Goal: Browse casually: Explore the website without a specific task or goal

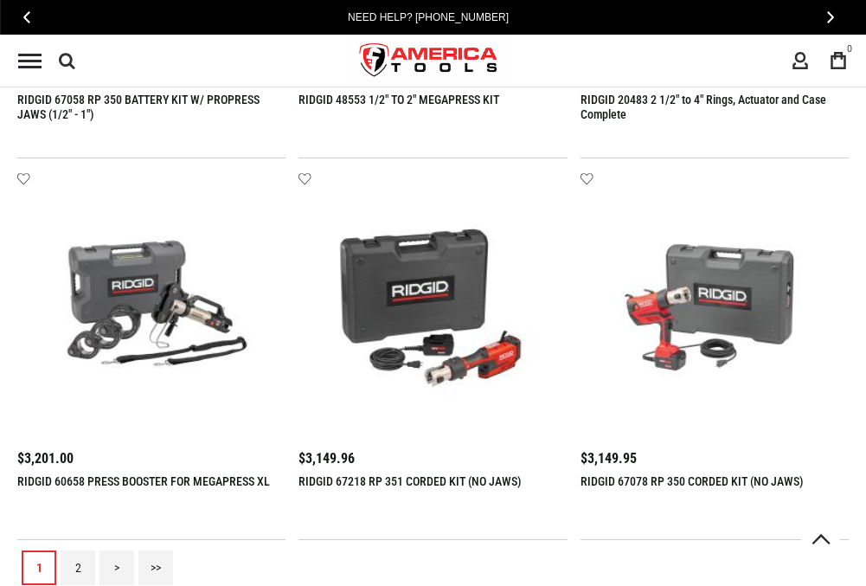
click at [78, 567] on link "2" at bounding box center [78, 567] width 35 height 35
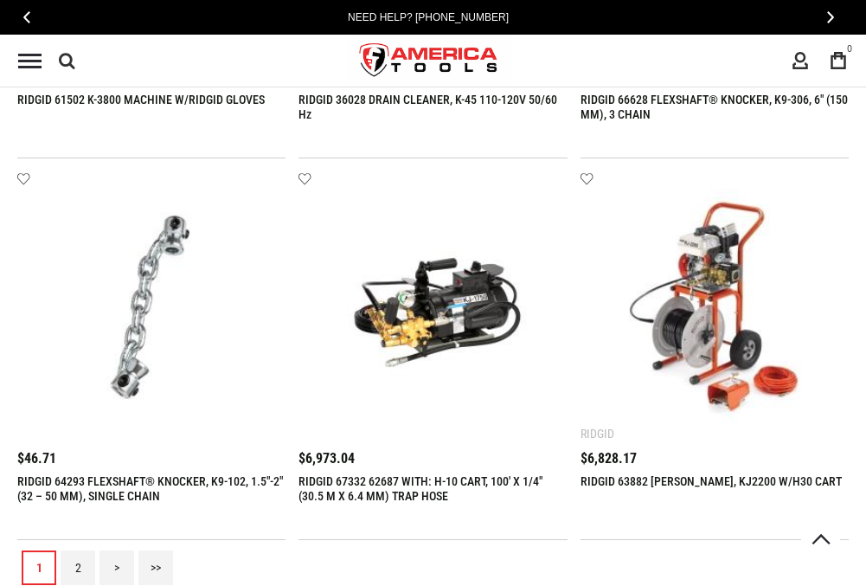
click at [78, 567] on link "2" at bounding box center [78, 567] width 35 height 35
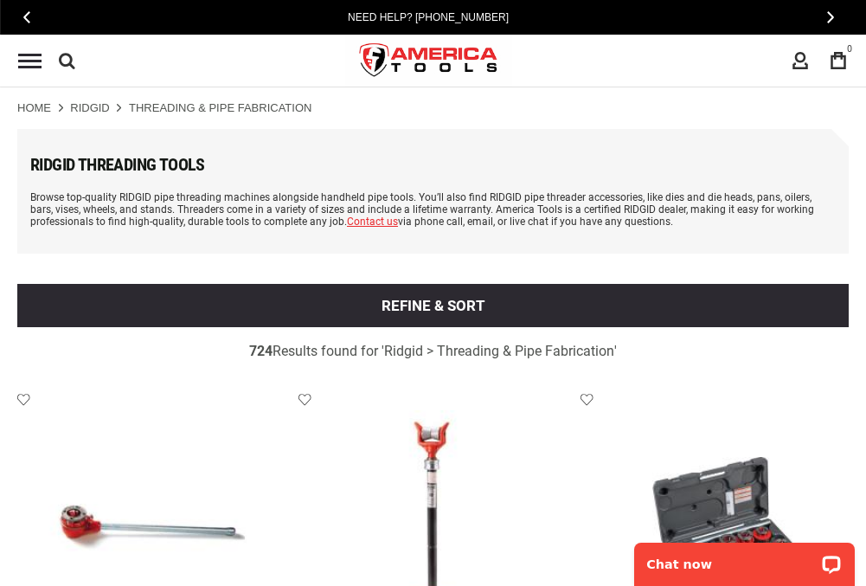
scroll to position [2886, 0]
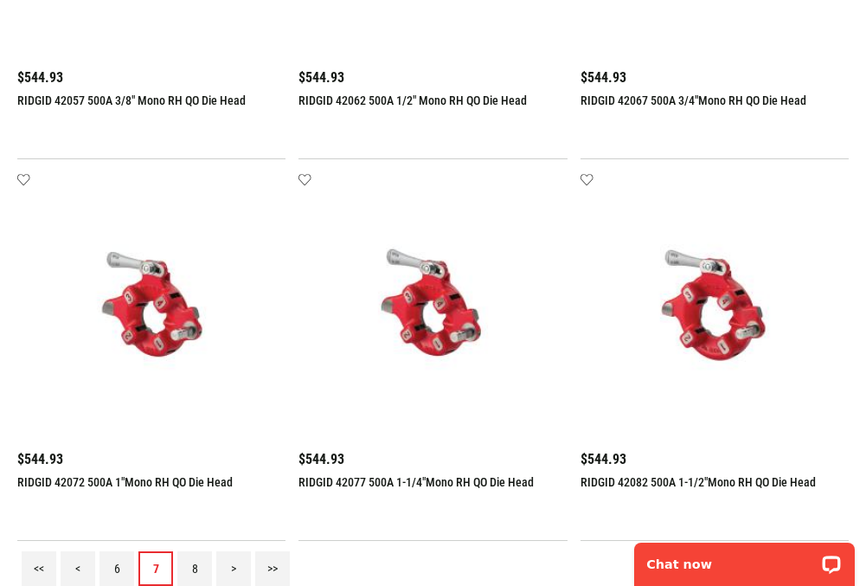
click at [195, 567] on link "8" at bounding box center [194, 568] width 35 height 35
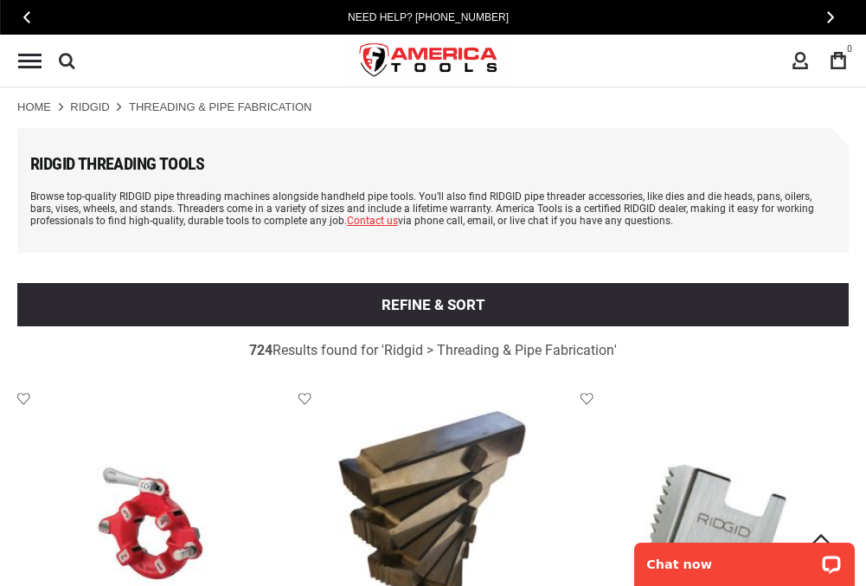
scroll to position [0, 0]
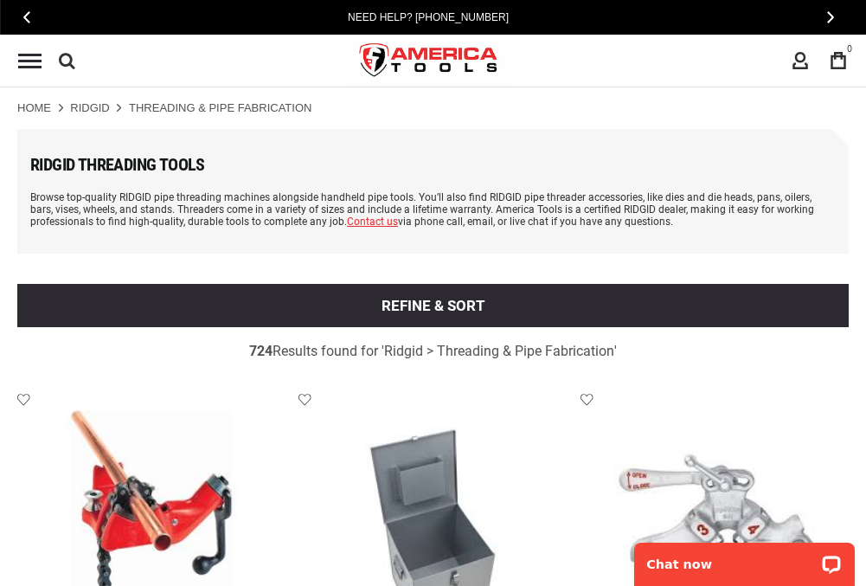
scroll to position [2886, 0]
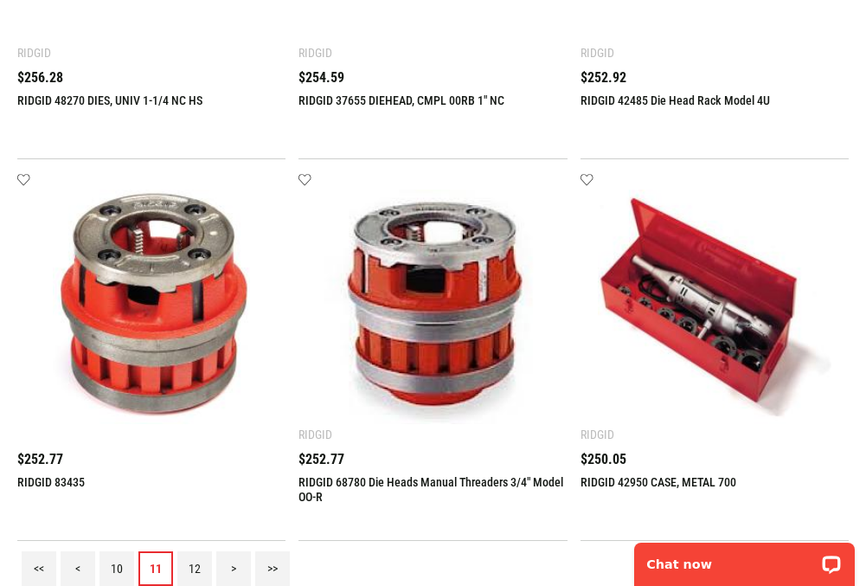
click at [195, 567] on link "12" at bounding box center [194, 568] width 35 height 35
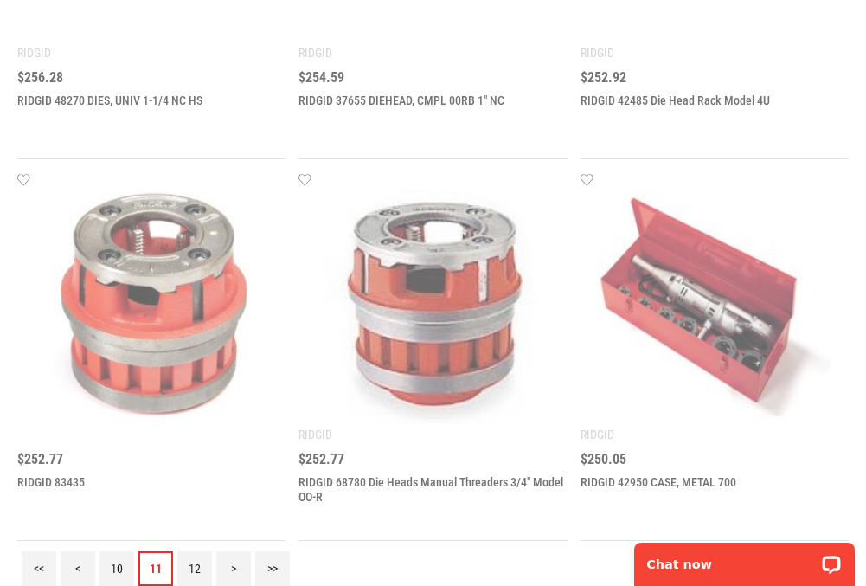
scroll to position [0, 0]
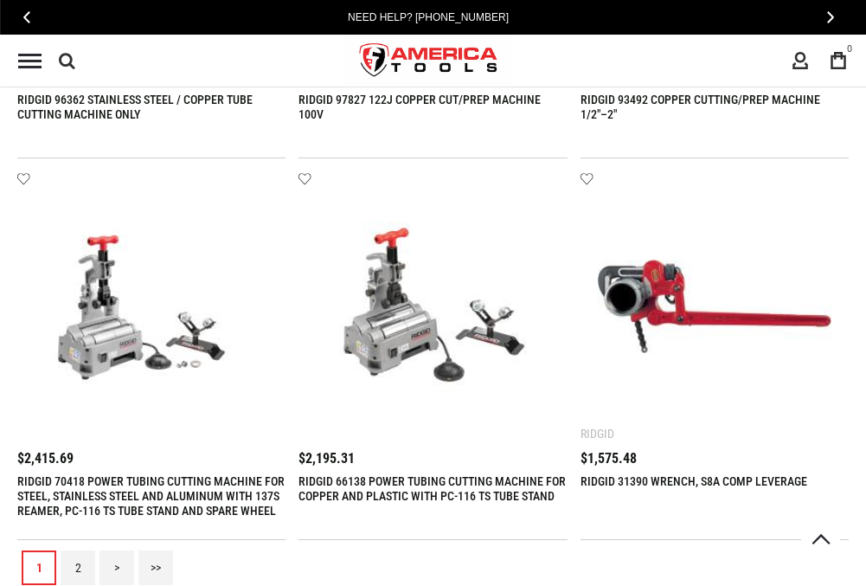
click at [78, 567] on link "2" at bounding box center [78, 567] width 35 height 35
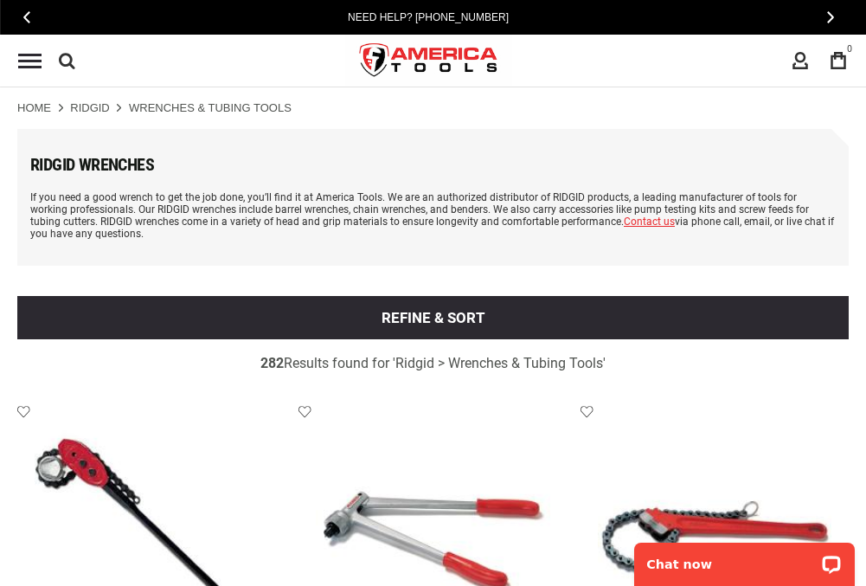
scroll to position [2899, 0]
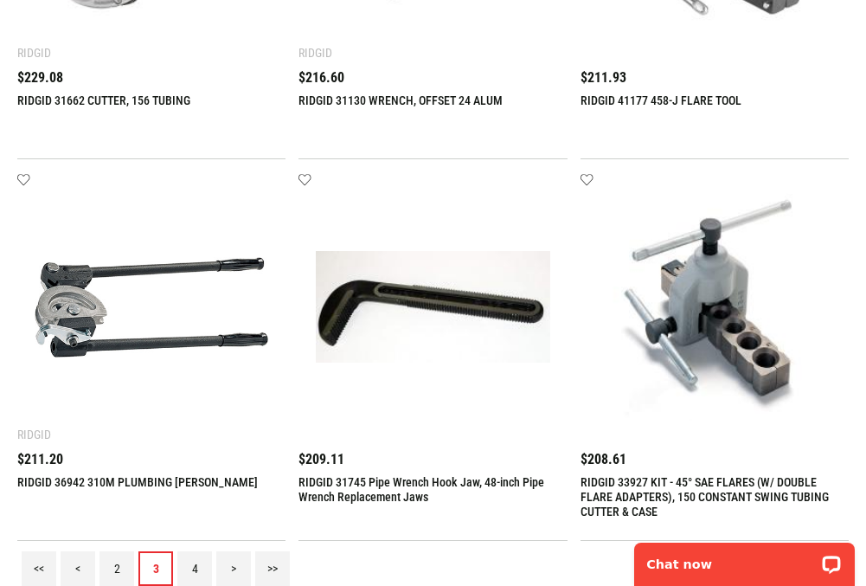
click at [195, 567] on link "4" at bounding box center [194, 568] width 35 height 35
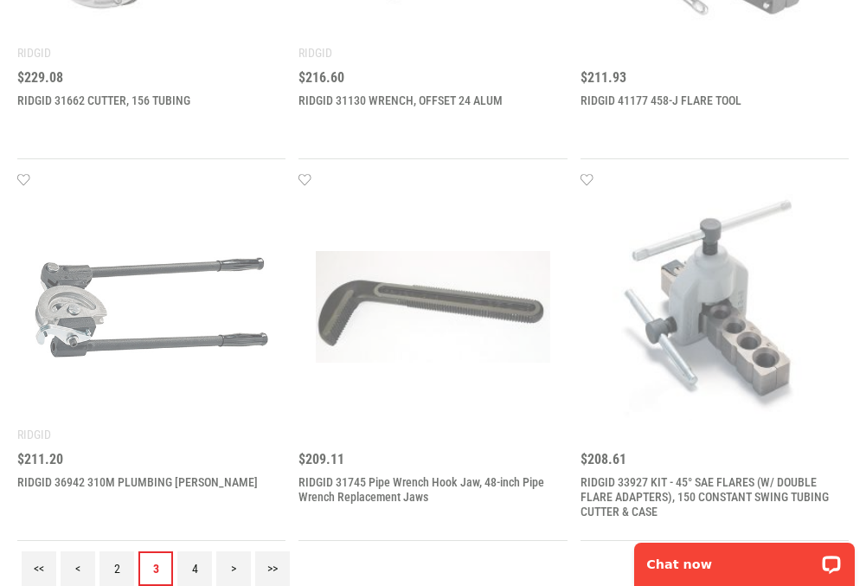
scroll to position [0, 0]
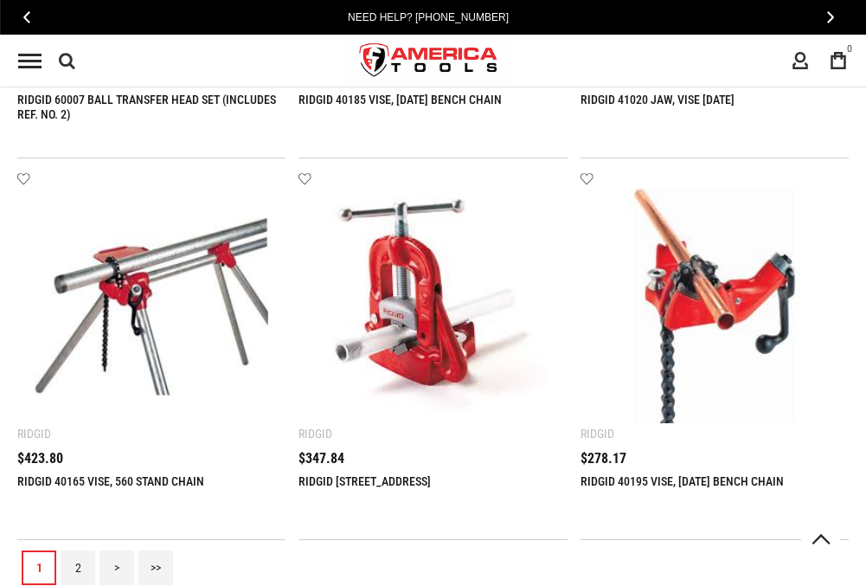
click at [78, 567] on link "2" at bounding box center [78, 567] width 35 height 35
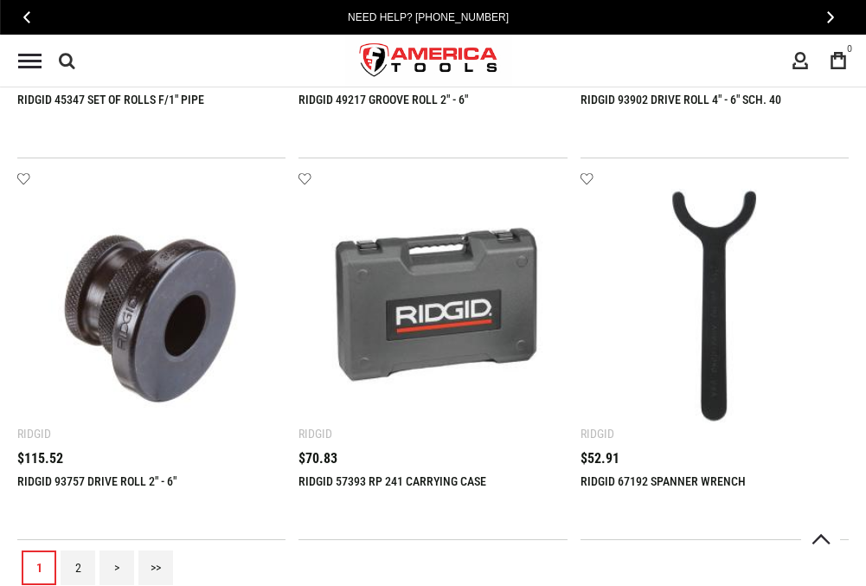
click at [78, 567] on link "2" at bounding box center [78, 567] width 35 height 35
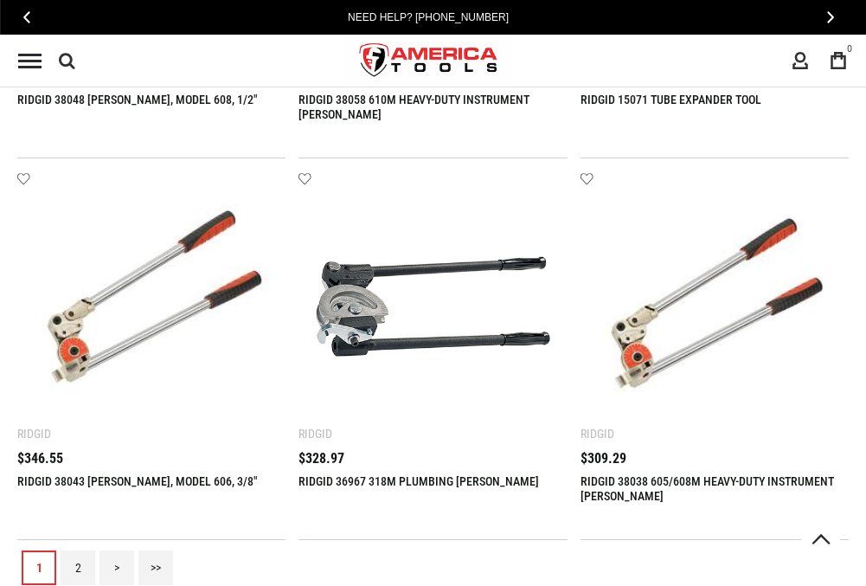
click at [78, 567] on link "2" at bounding box center [78, 567] width 35 height 35
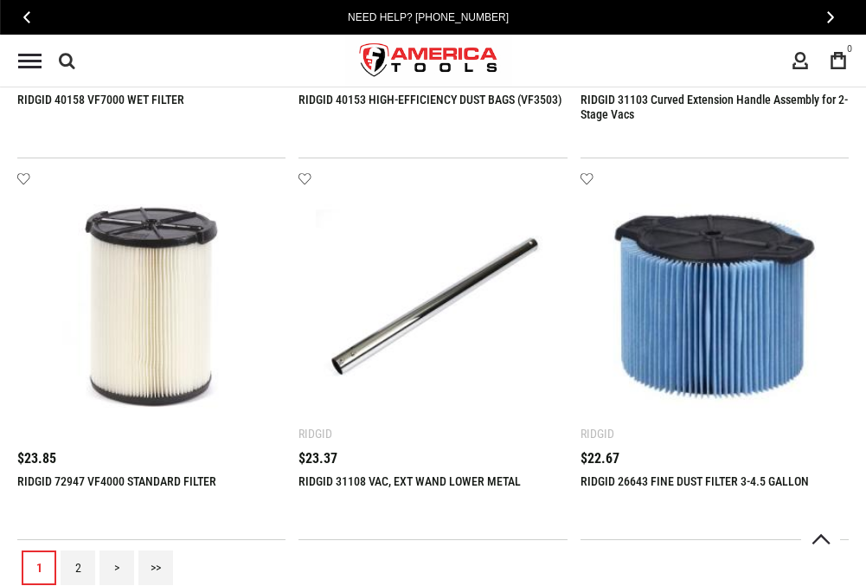
scroll to position [2886, 0]
click at [78, 567] on link "2" at bounding box center [78, 567] width 35 height 35
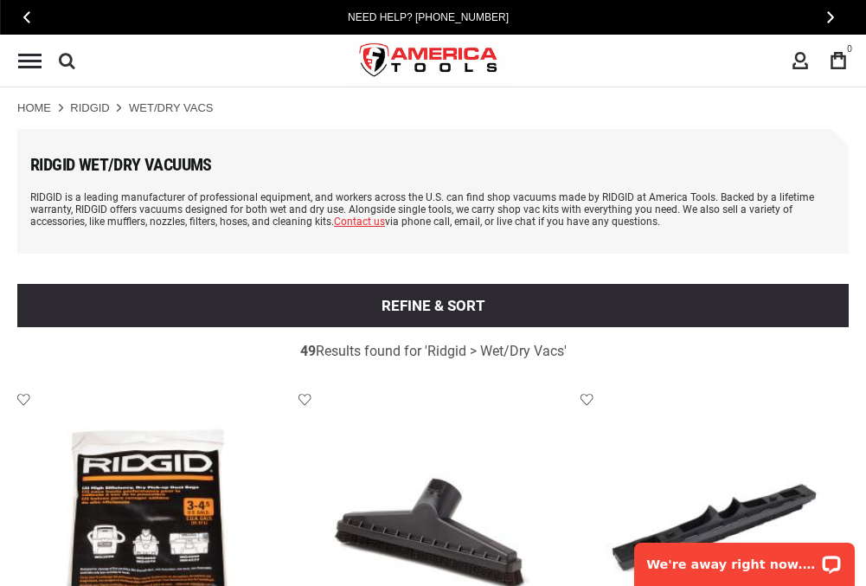
scroll to position [0, 0]
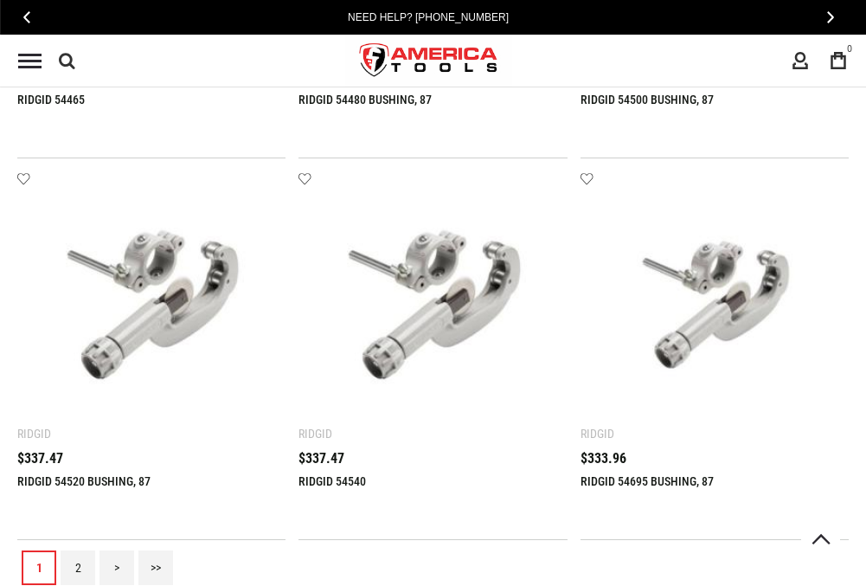
click at [78, 567] on link "2" at bounding box center [78, 567] width 35 height 35
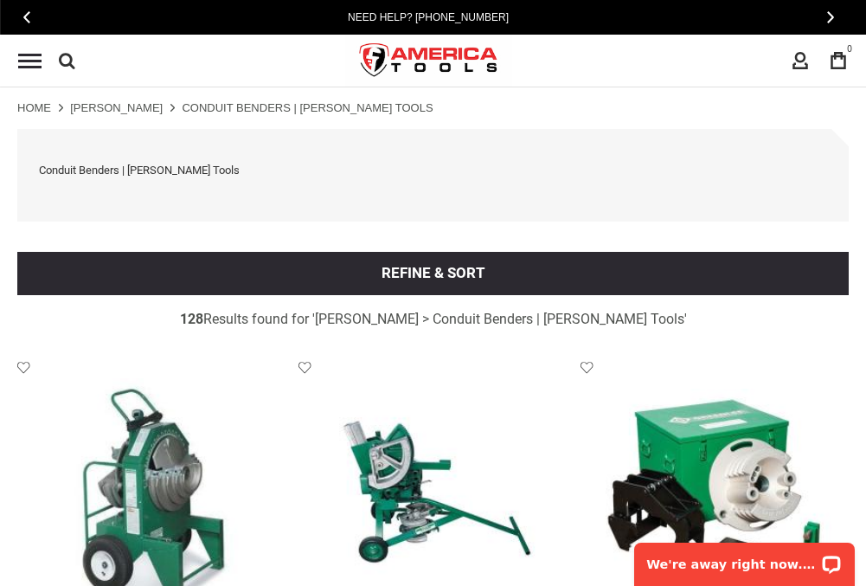
scroll to position [2854, 0]
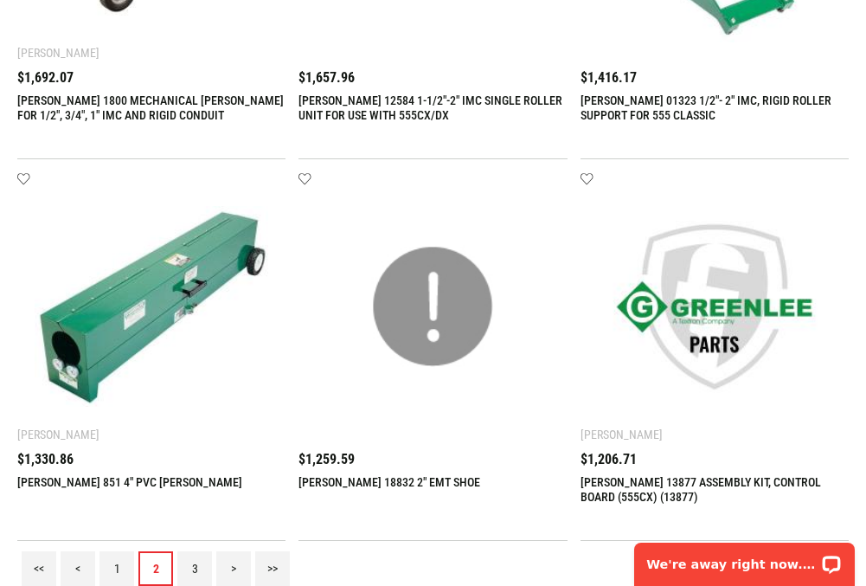
click at [195, 567] on link "3" at bounding box center [194, 568] width 35 height 35
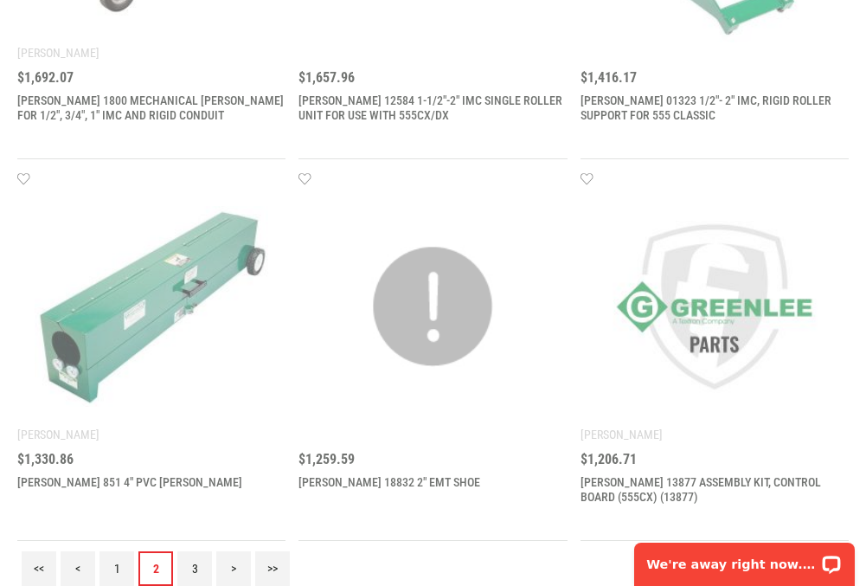
scroll to position [0, 0]
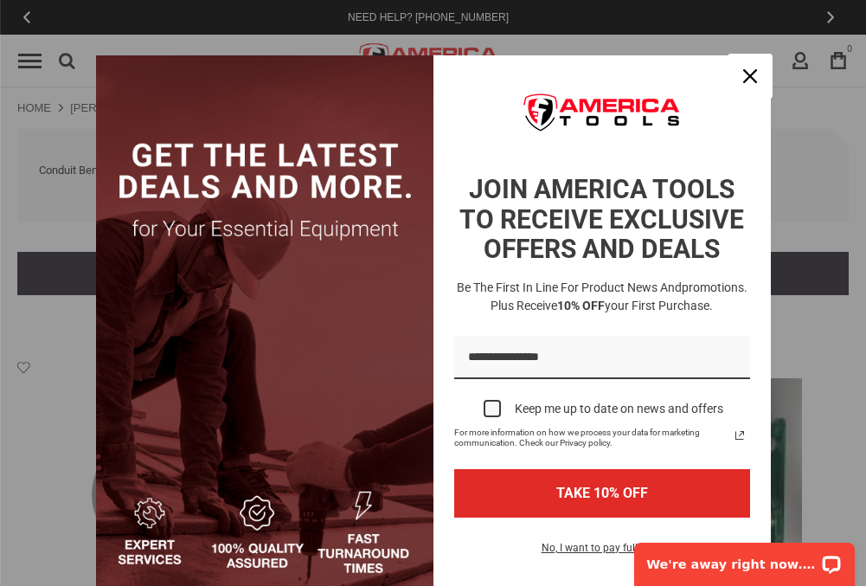
click at [743, 76] on icon "close icon" at bounding box center [750, 76] width 14 height 14
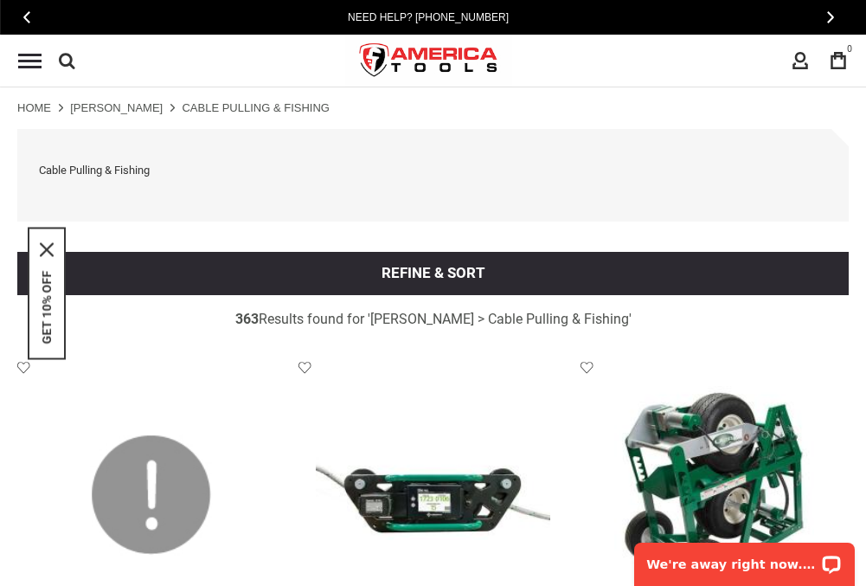
scroll to position [2854, 0]
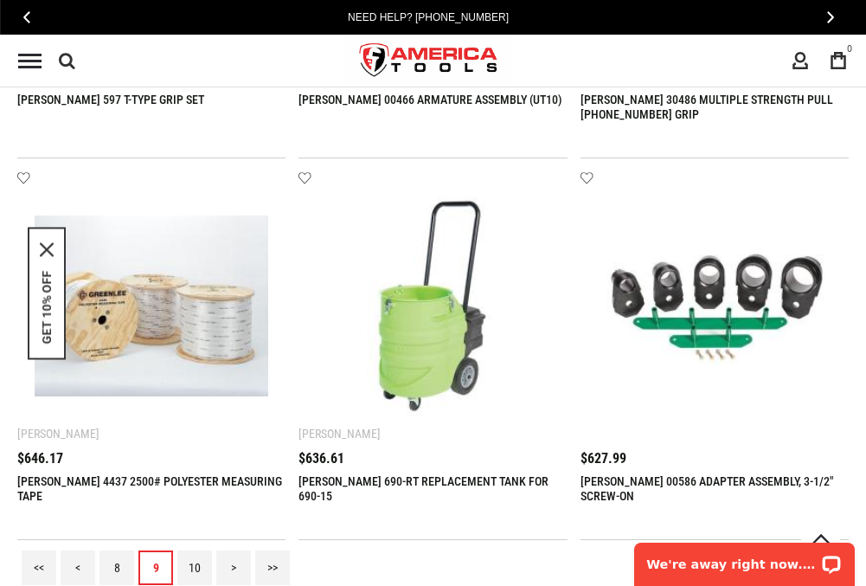
click at [195, 567] on link "10" at bounding box center [194, 567] width 35 height 35
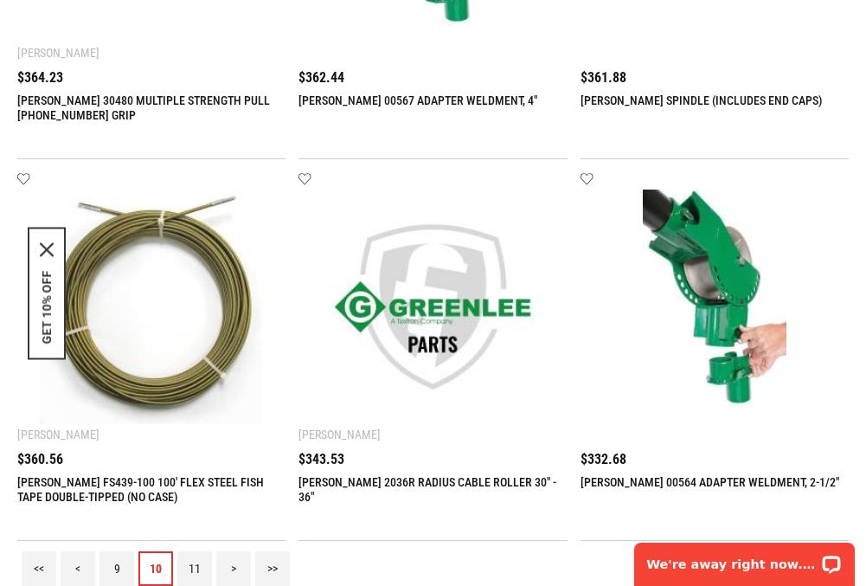
click at [195, 567] on link "11" at bounding box center [194, 568] width 35 height 35
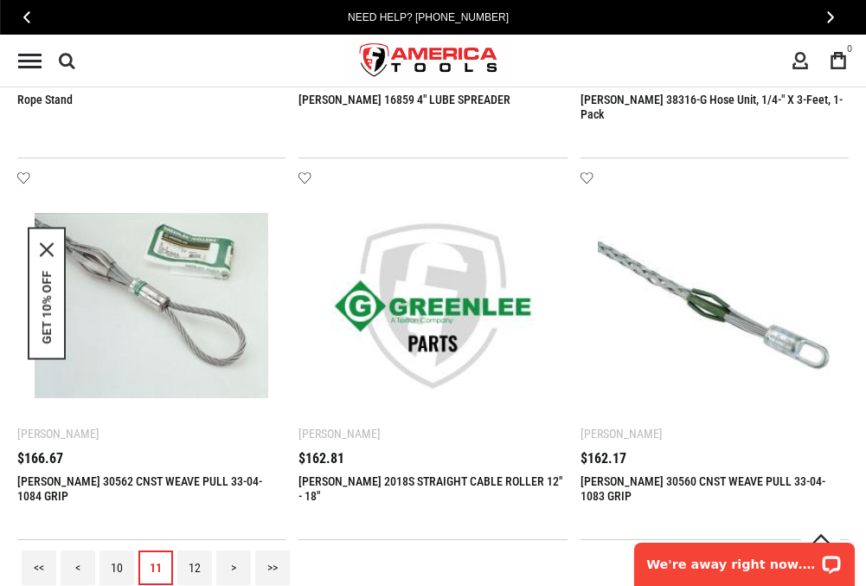
click at [195, 567] on link "12" at bounding box center [194, 567] width 35 height 35
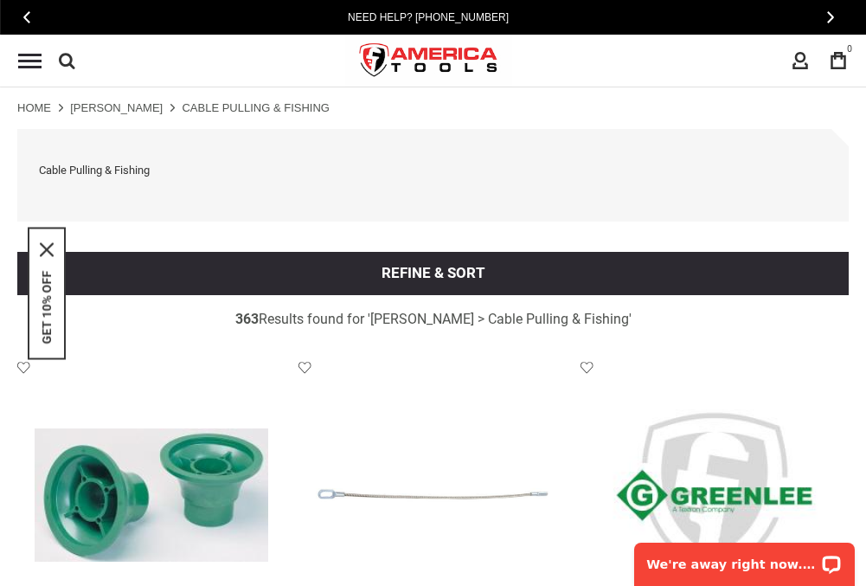
scroll to position [2854, 0]
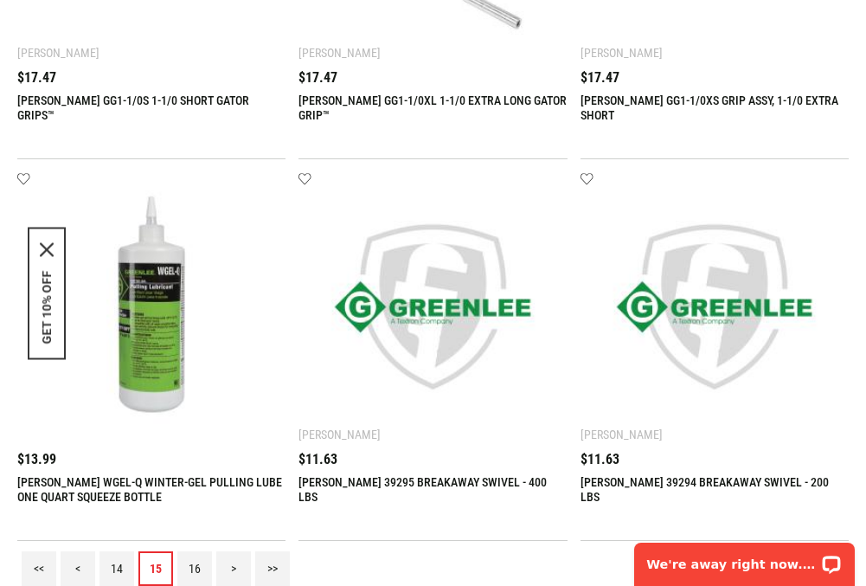
click at [195, 567] on link "16" at bounding box center [194, 568] width 35 height 35
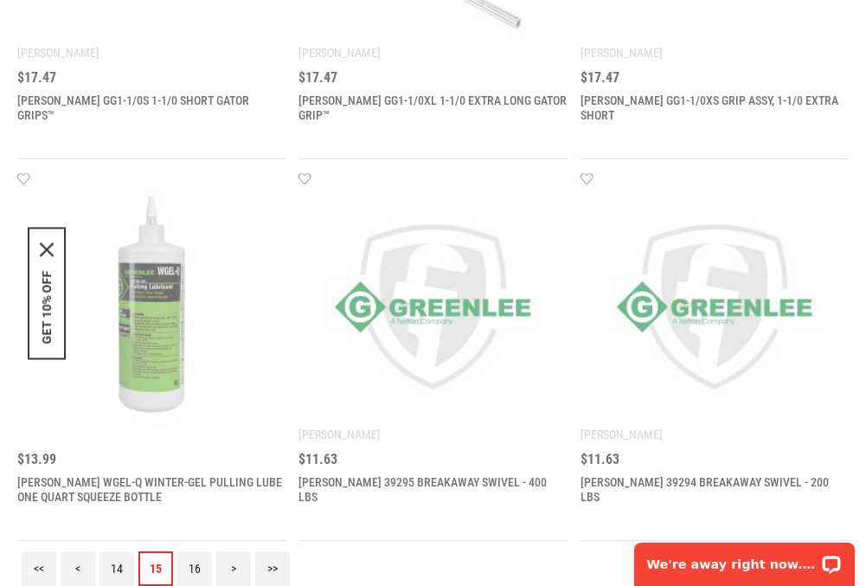
scroll to position [0, 0]
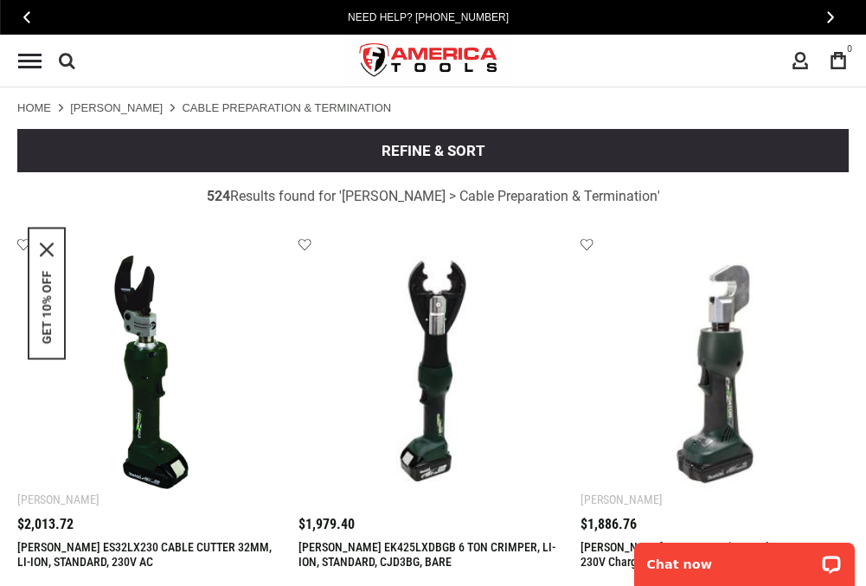
scroll to position [2732, 0]
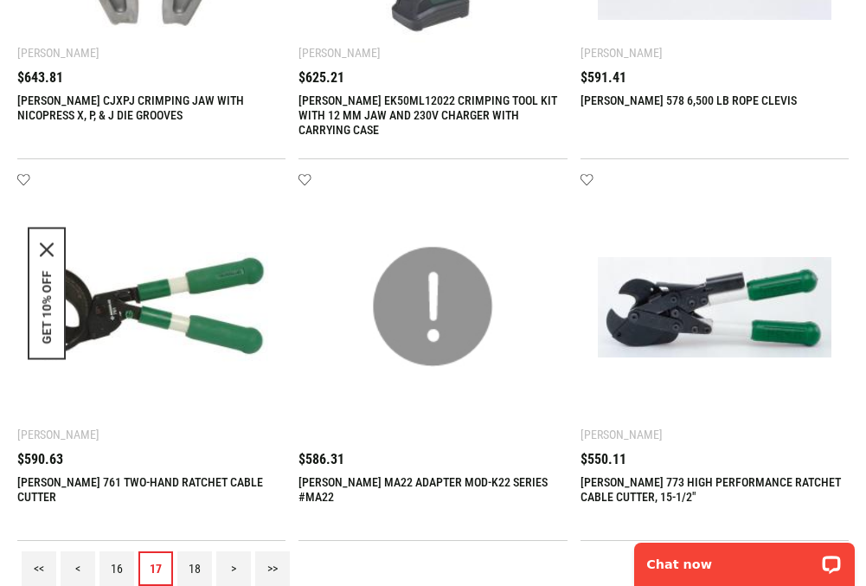
click at [195, 567] on link "18" at bounding box center [194, 568] width 35 height 35
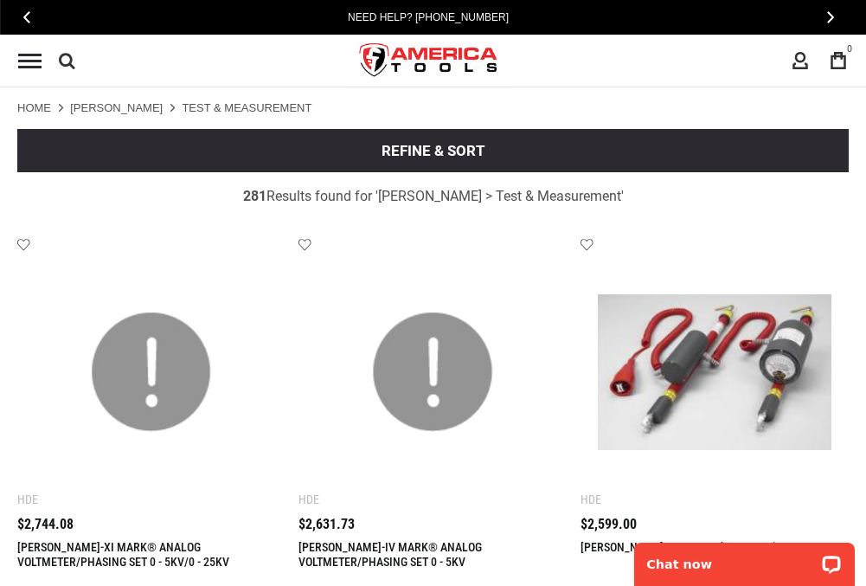
scroll to position [2732, 0]
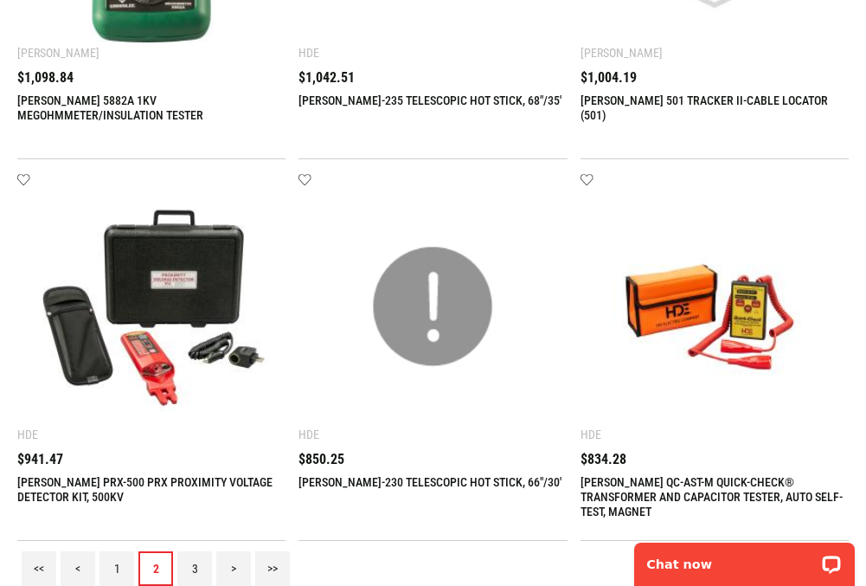
click at [195, 567] on link "3" at bounding box center [194, 568] width 35 height 35
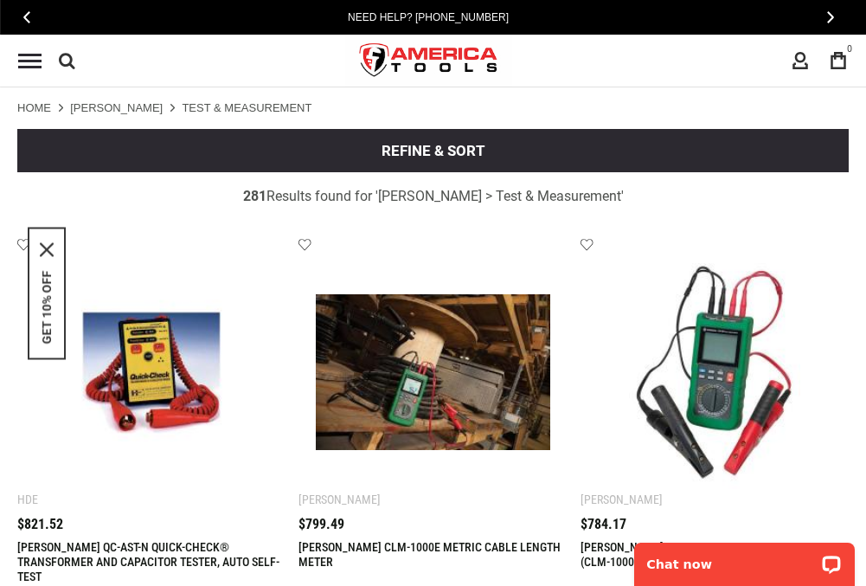
scroll to position [0, 0]
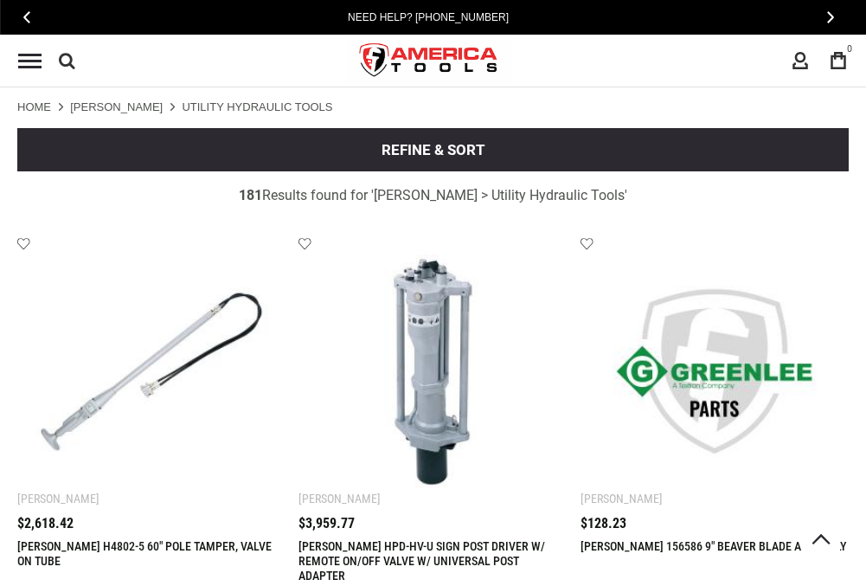
scroll to position [2732, 0]
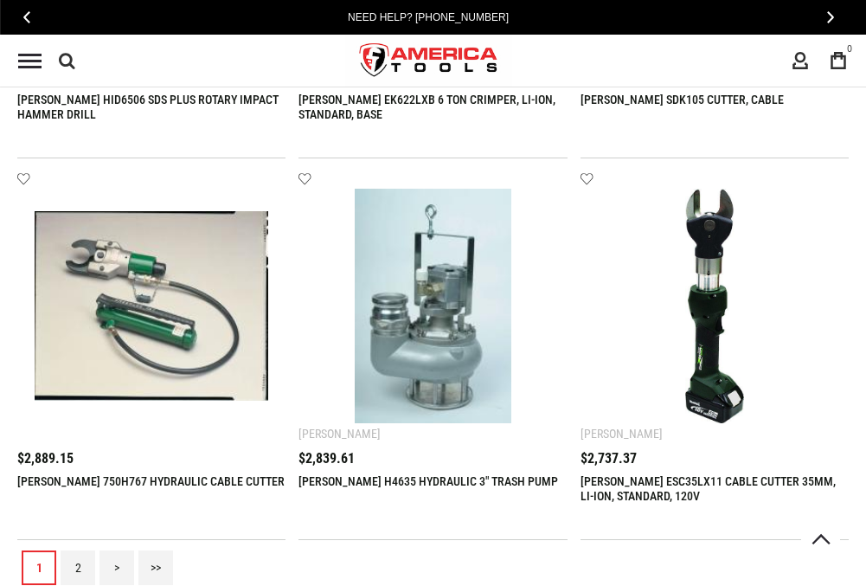
click at [78, 567] on link "2" at bounding box center [78, 567] width 35 height 35
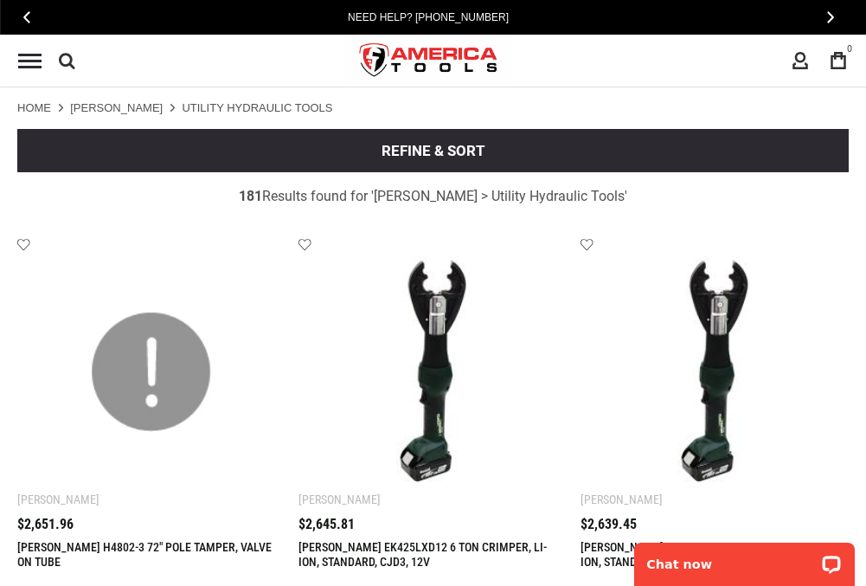
scroll to position [0, 0]
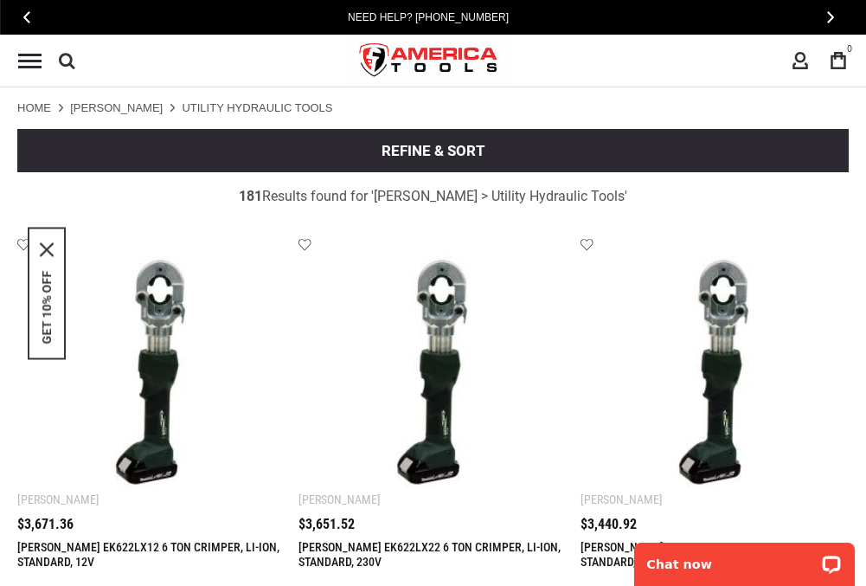
scroll to position [2732, 0]
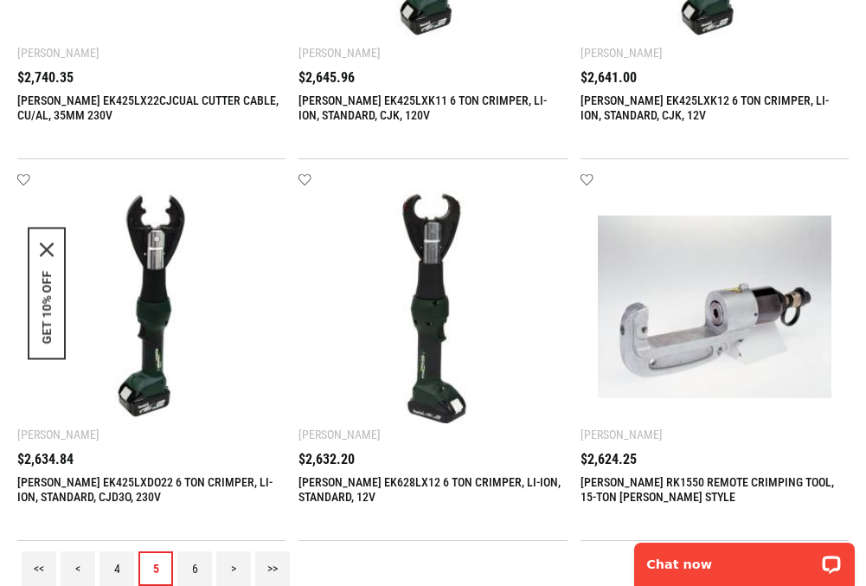
click at [195, 567] on link "6" at bounding box center [194, 568] width 35 height 35
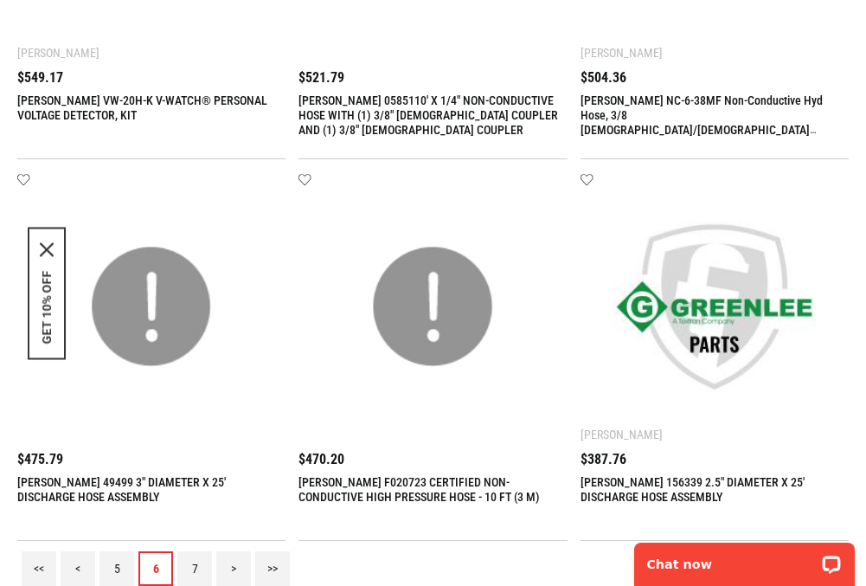
click at [195, 567] on link "7" at bounding box center [194, 568] width 35 height 35
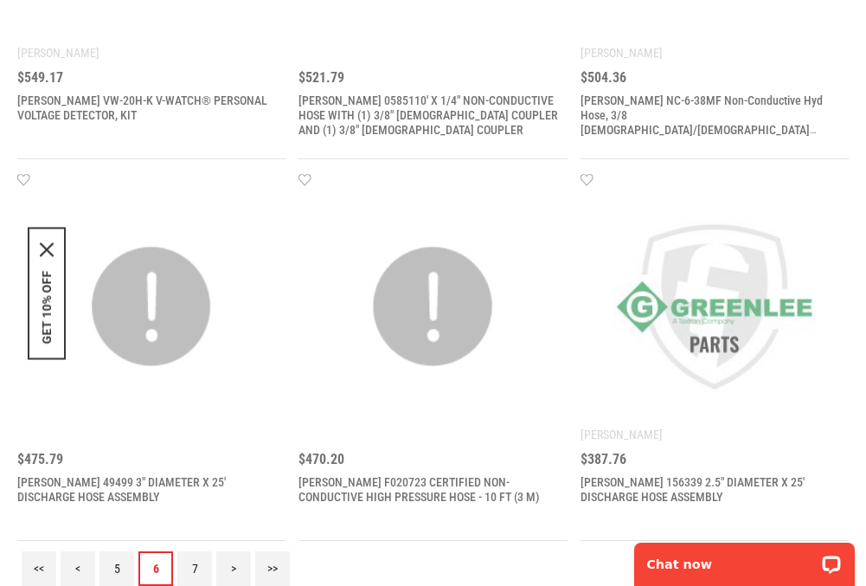
scroll to position [0, 0]
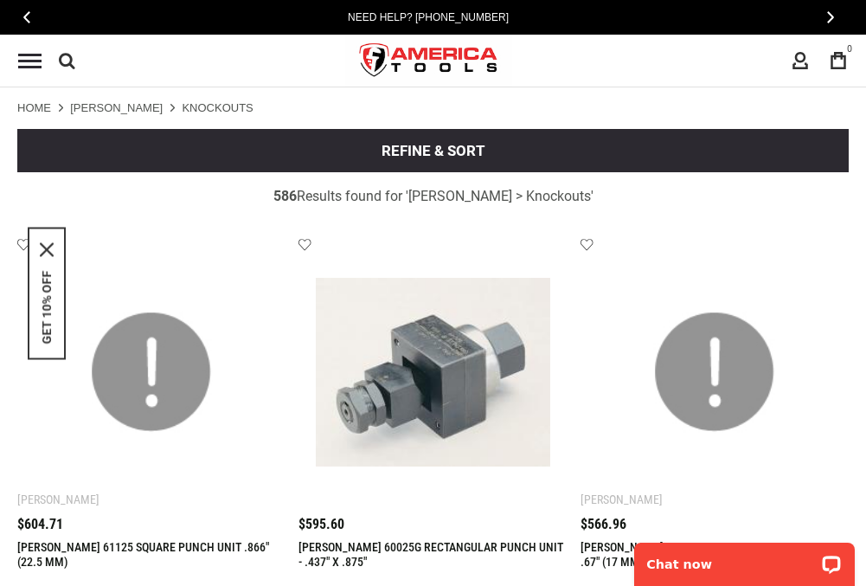
scroll to position [2732, 0]
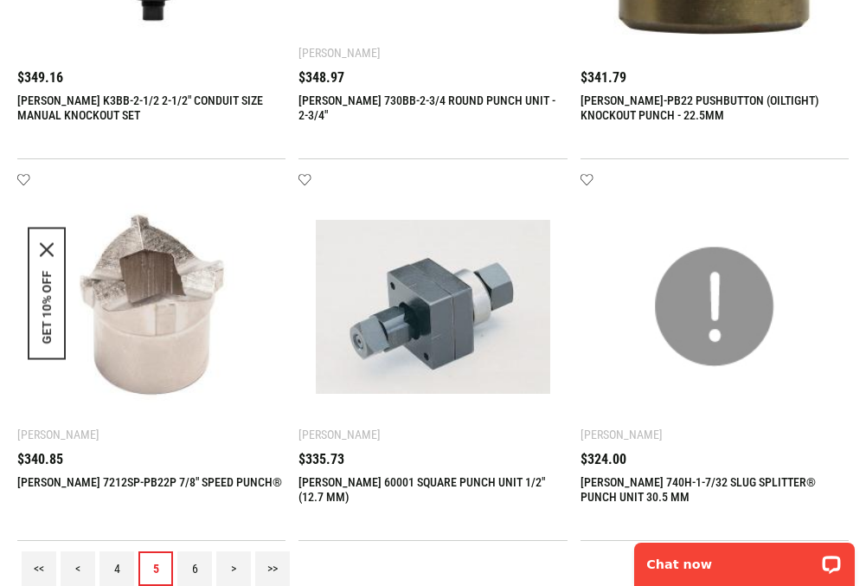
click at [195, 567] on link "6" at bounding box center [194, 568] width 35 height 35
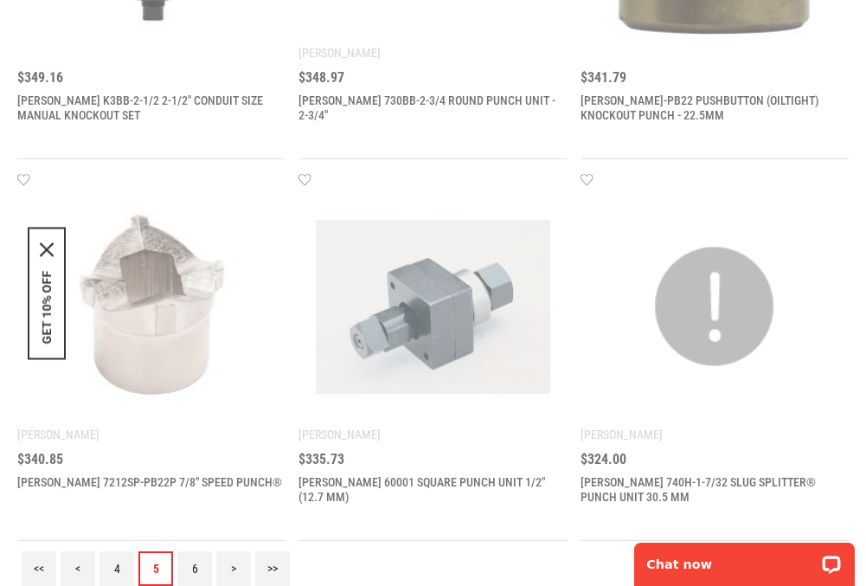
scroll to position [0, 0]
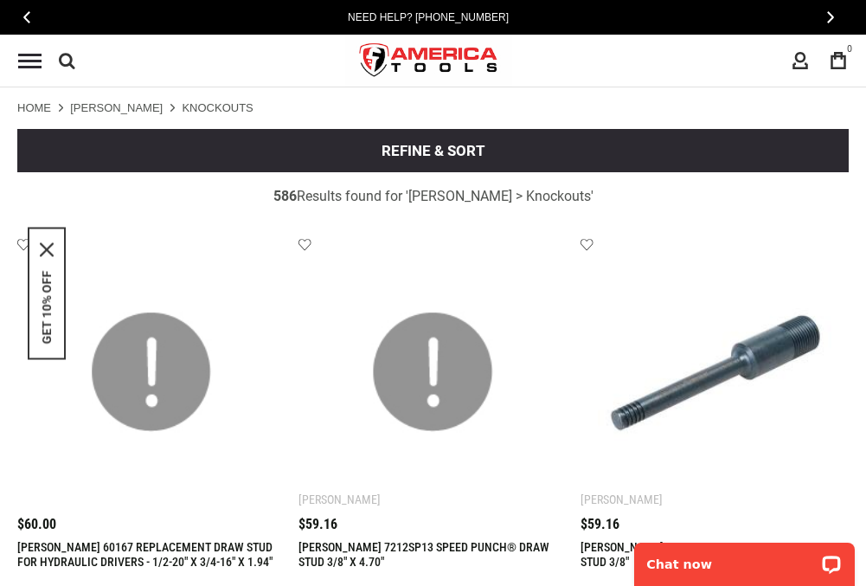
scroll to position [2732, 0]
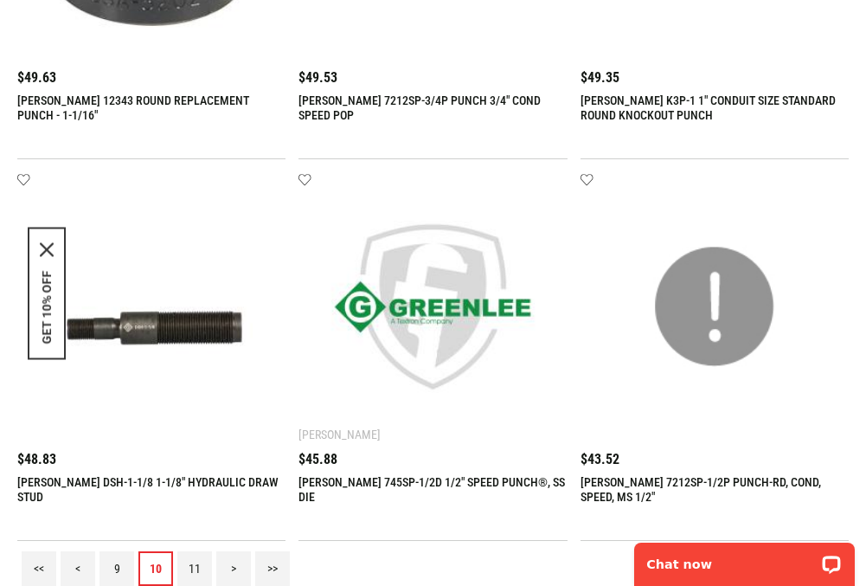
click at [195, 567] on link "11" at bounding box center [194, 568] width 35 height 35
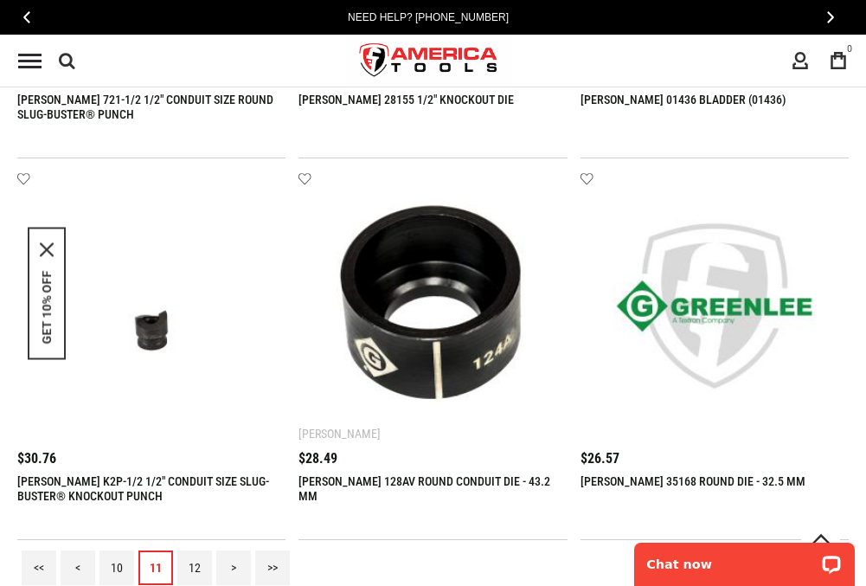
click at [195, 567] on link "12" at bounding box center [194, 567] width 35 height 35
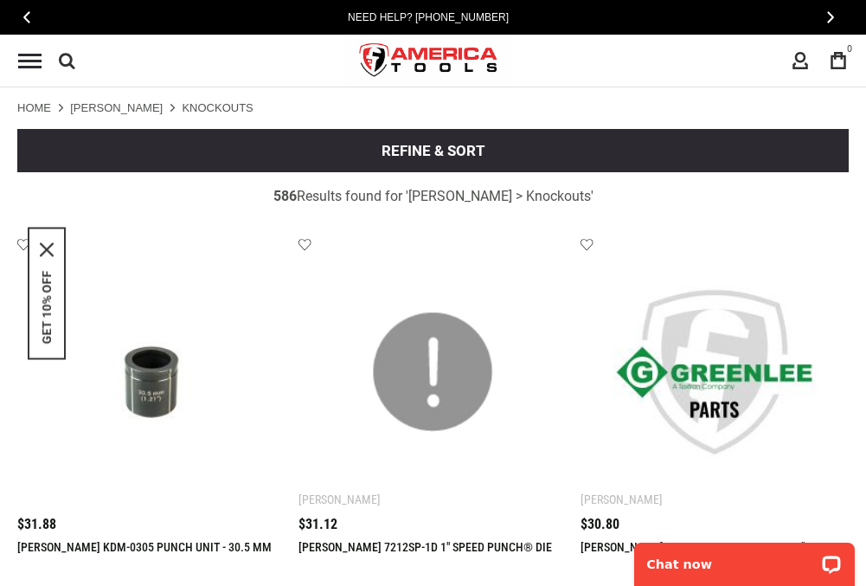
scroll to position [2732, 0]
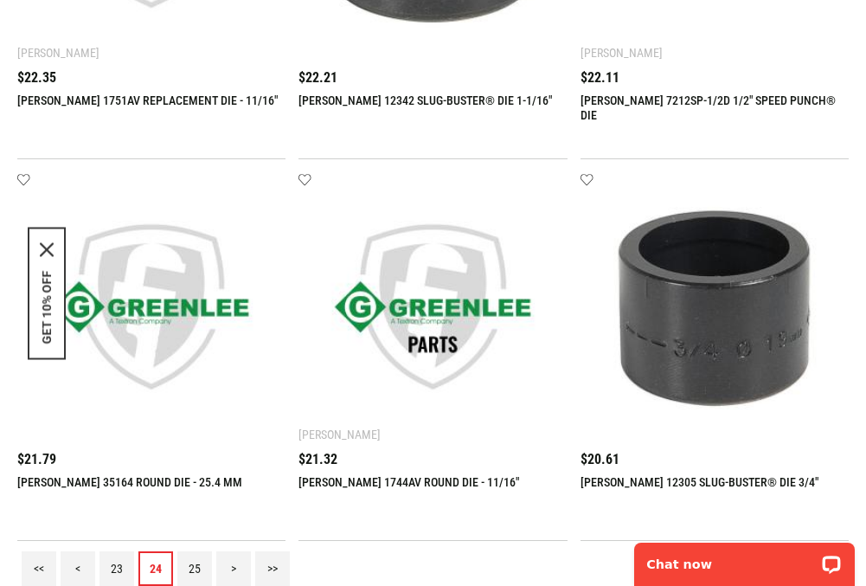
click at [195, 567] on link "25" at bounding box center [194, 568] width 35 height 35
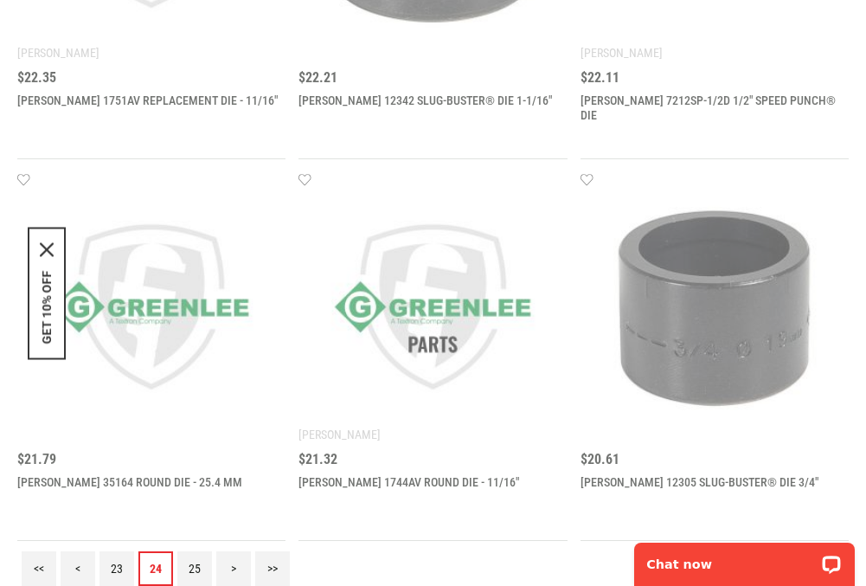
scroll to position [0, 0]
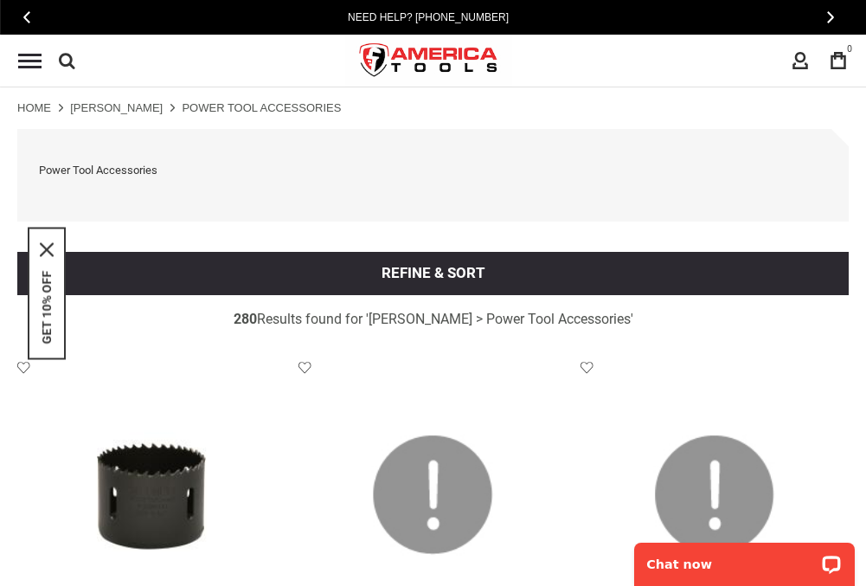
scroll to position [2854, 0]
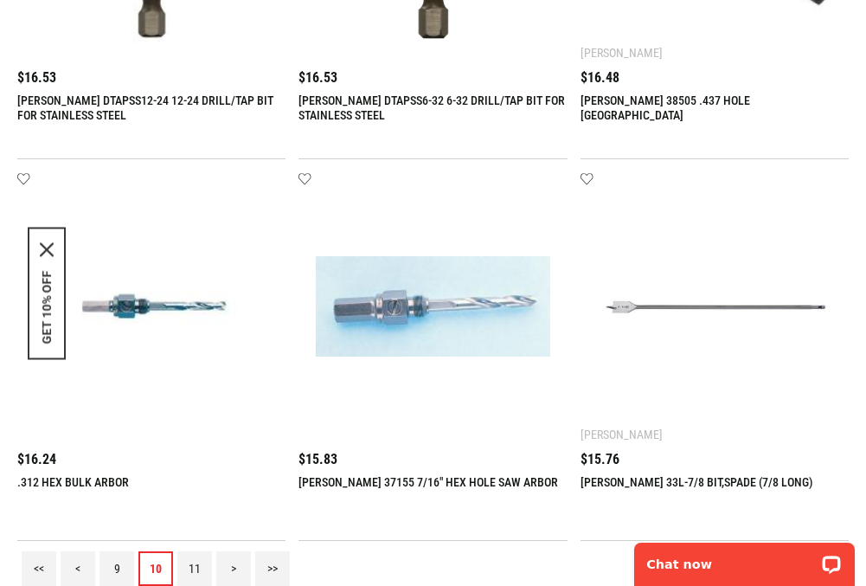
click at [195, 567] on link "11" at bounding box center [194, 568] width 35 height 35
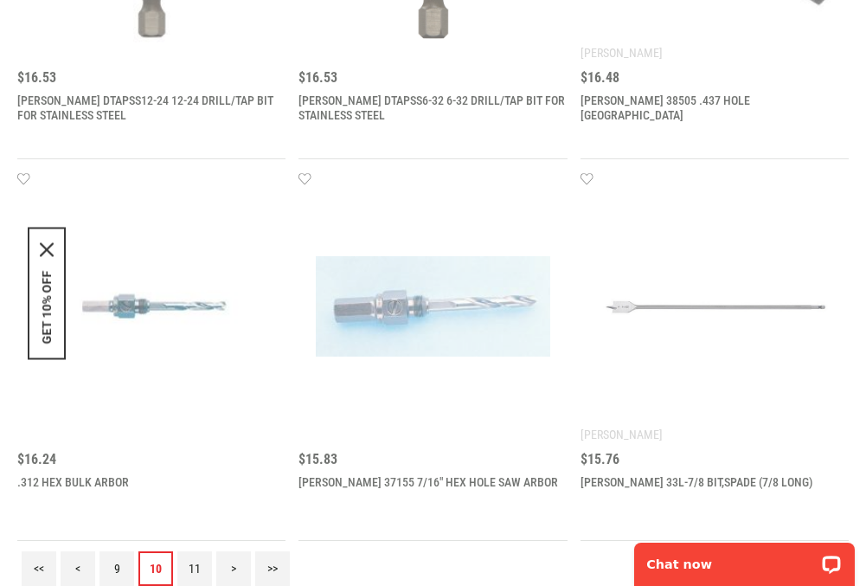
scroll to position [0, 0]
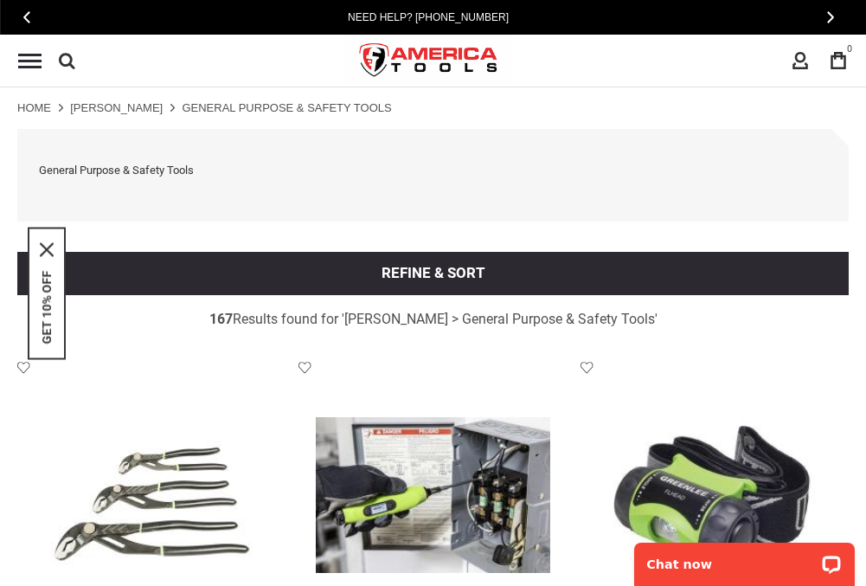
scroll to position [2854, 0]
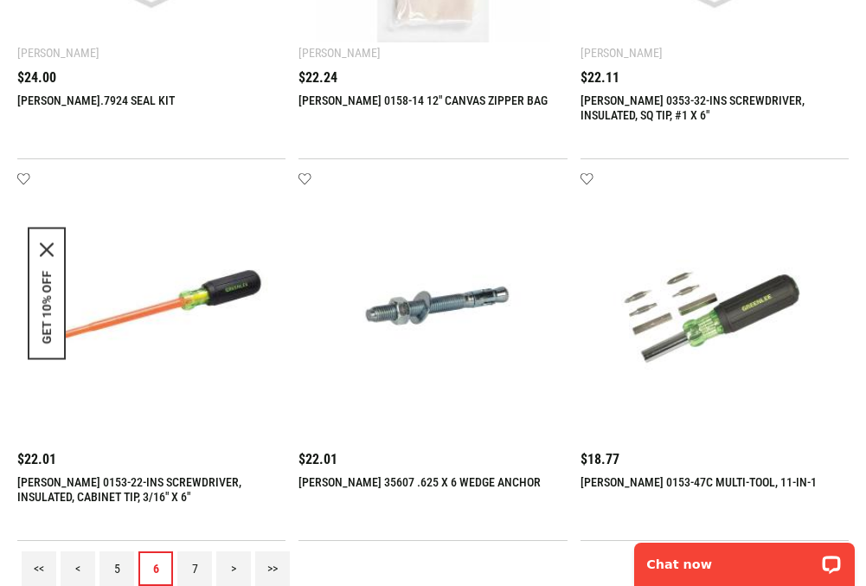
click at [195, 567] on link "7" at bounding box center [194, 568] width 35 height 35
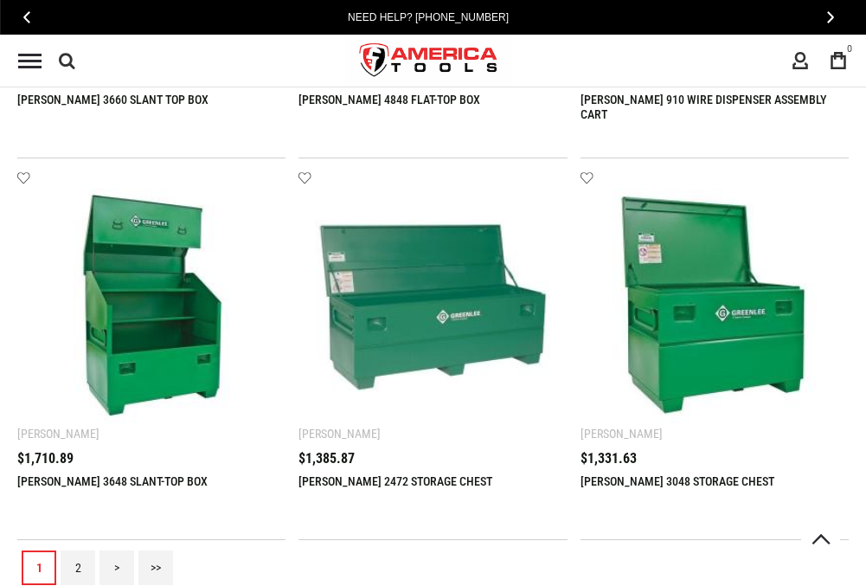
click at [78, 567] on link "2" at bounding box center [78, 567] width 35 height 35
